Goal: Transaction & Acquisition: Purchase product/service

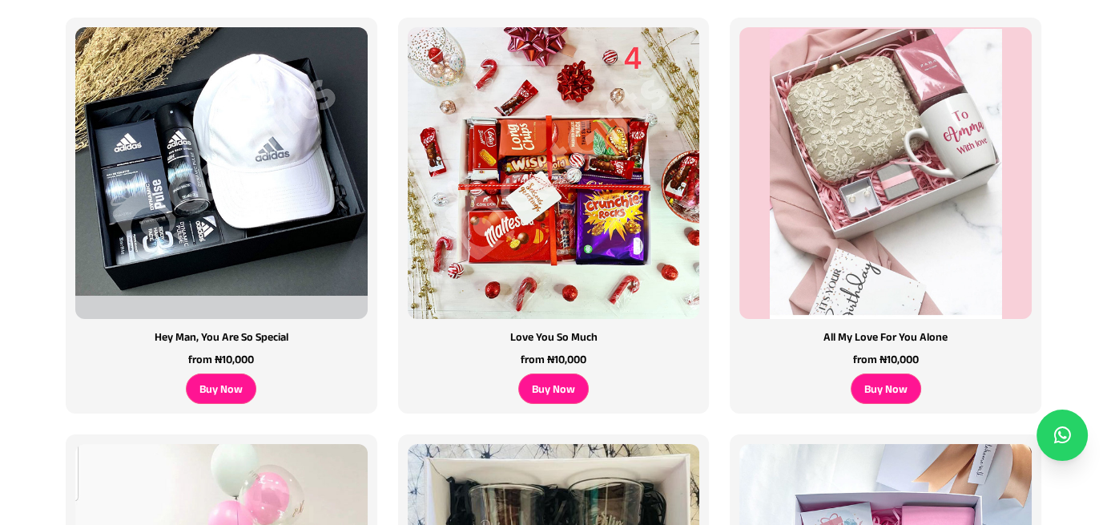
scroll to position [1202, 0]
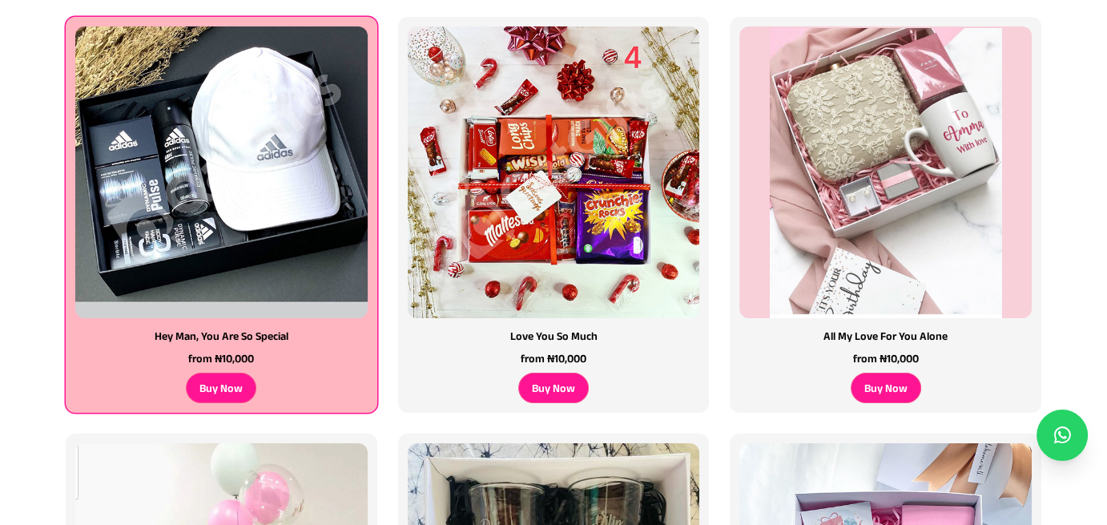
click at [311, 300] on img at bounding box center [221, 171] width 307 height 307
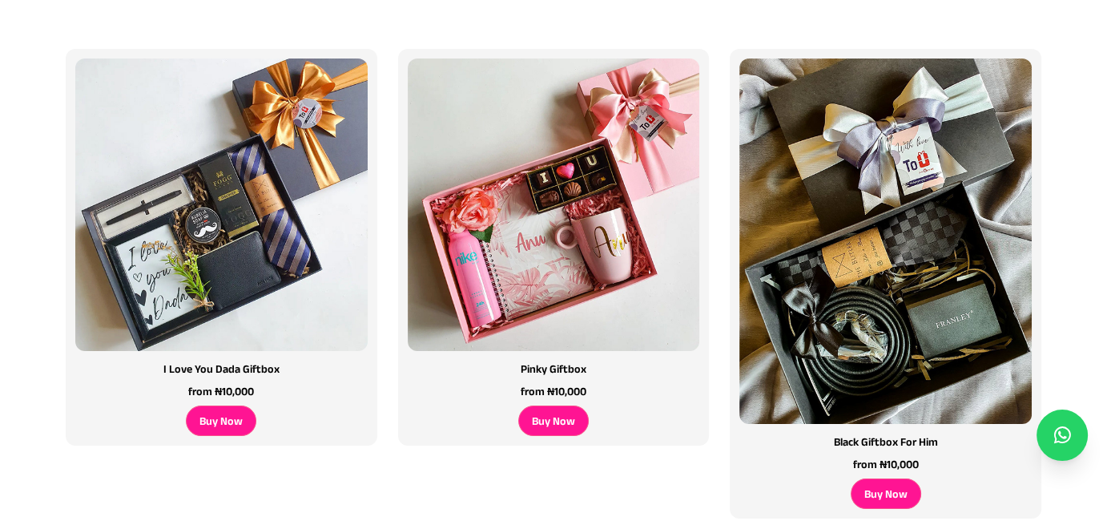
scroll to position [264, 0]
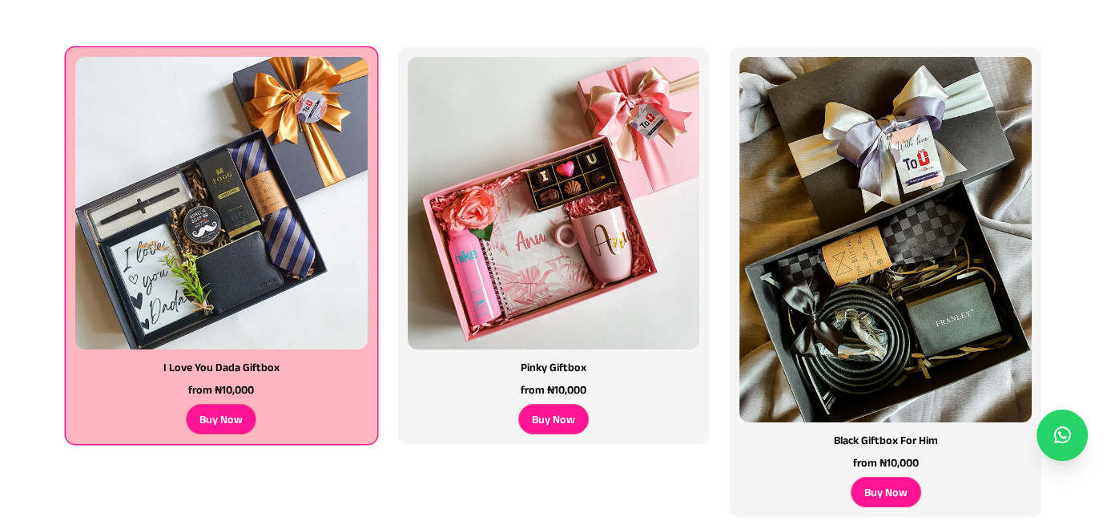
click at [264, 272] on img at bounding box center [221, 203] width 307 height 307
